Goal: Understand process/instructions: Learn how to perform a task or action

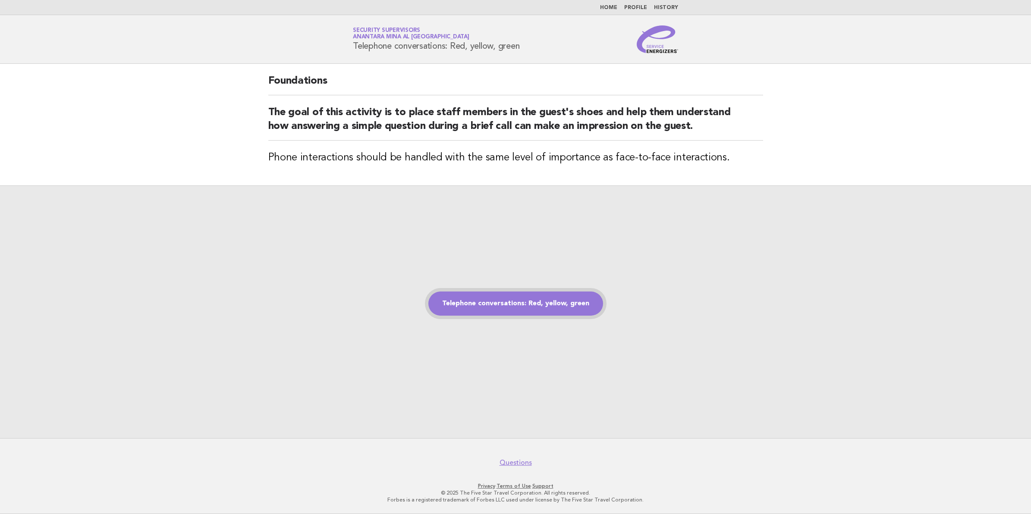
click at [524, 299] on link "Telephone conversations: Red, yellow, green" at bounding box center [515, 304] width 175 height 24
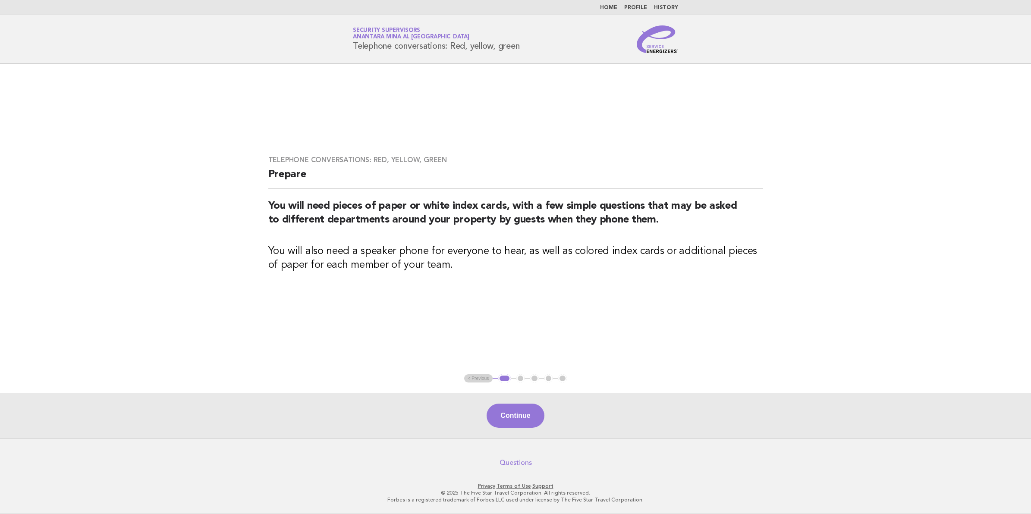
click at [513, 464] on link "Questions" at bounding box center [516, 463] width 32 height 9
click at [506, 409] on button "Continue" at bounding box center [515, 416] width 57 height 24
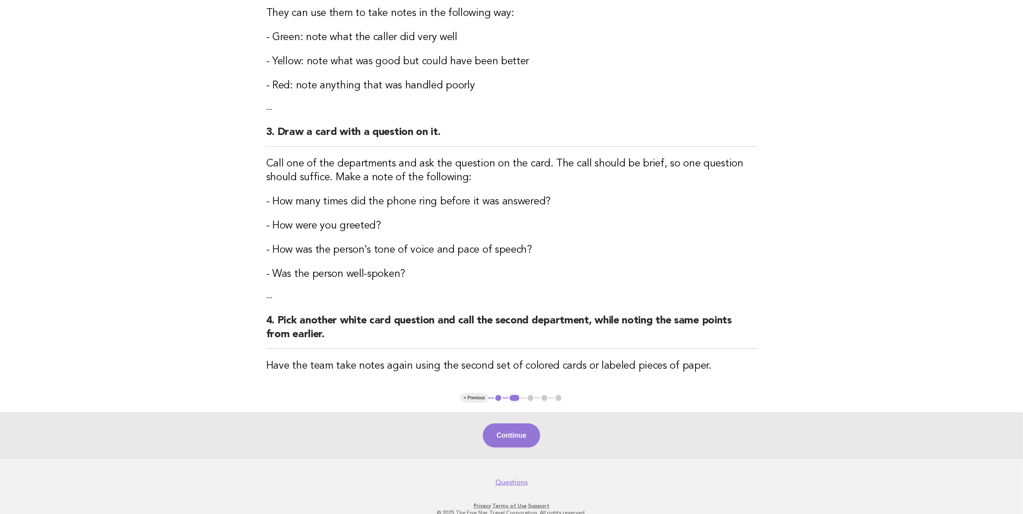
scroll to position [228, 0]
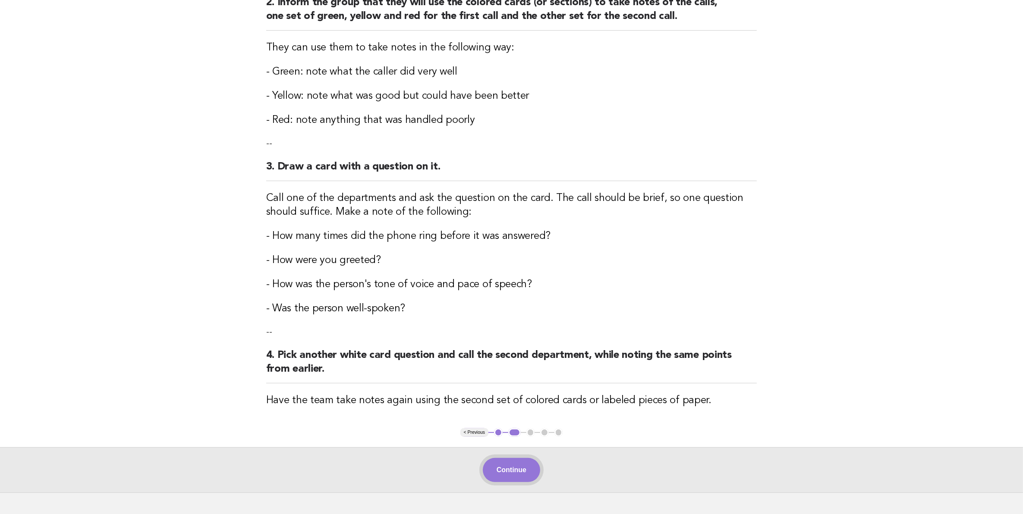
click at [525, 469] on button "Continue" at bounding box center [511, 470] width 57 height 24
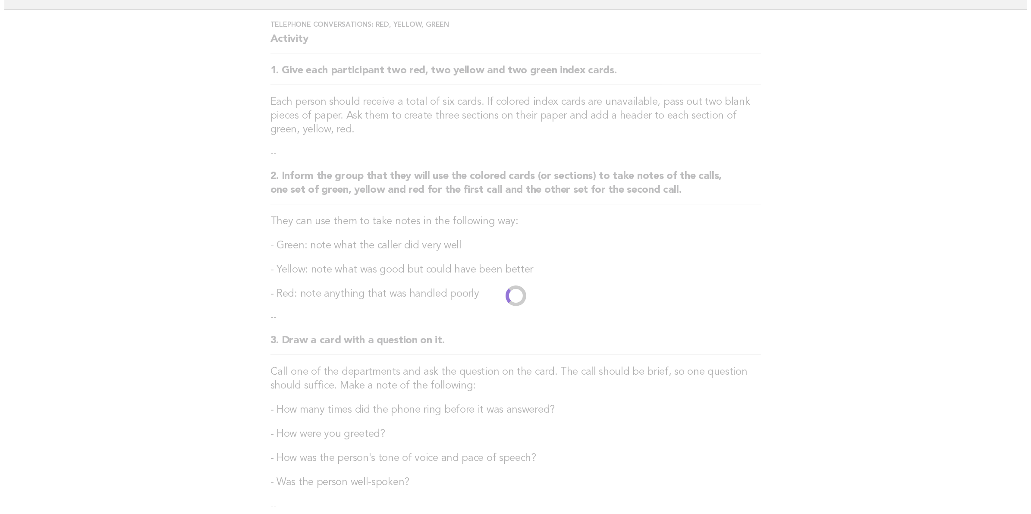
scroll to position [0, 0]
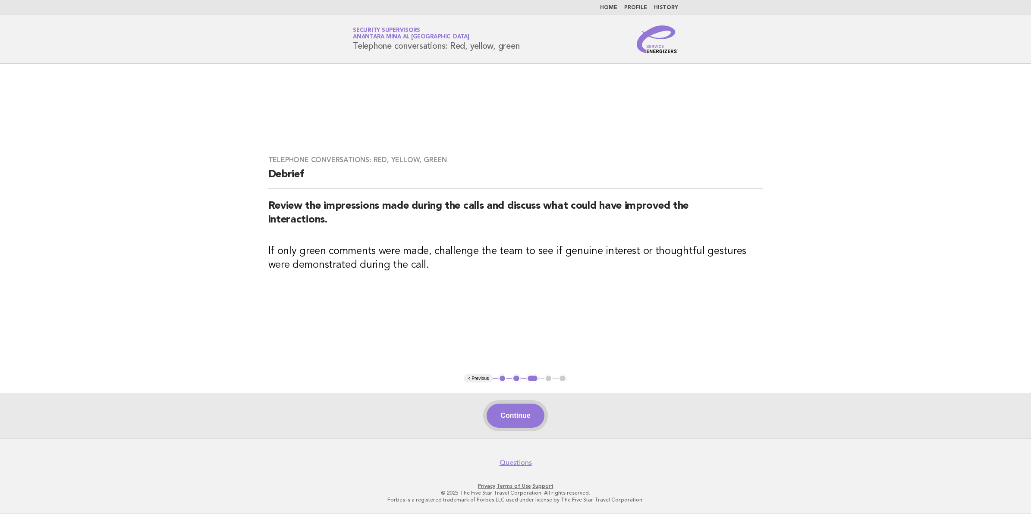
click at [516, 407] on button "Continue" at bounding box center [515, 416] width 57 height 24
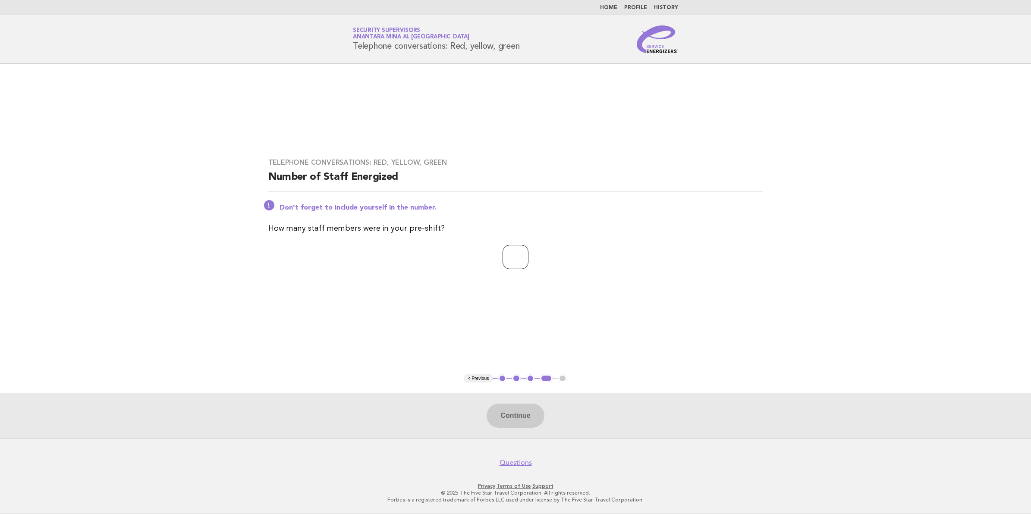
click at [510, 252] on input "number" at bounding box center [516, 257] width 26 height 24
type input "**"
click at [522, 419] on button "Continue" at bounding box center [515, 416] width 57 height 24
